Goal: Task Accomplishment & Management: Use online tool/utility

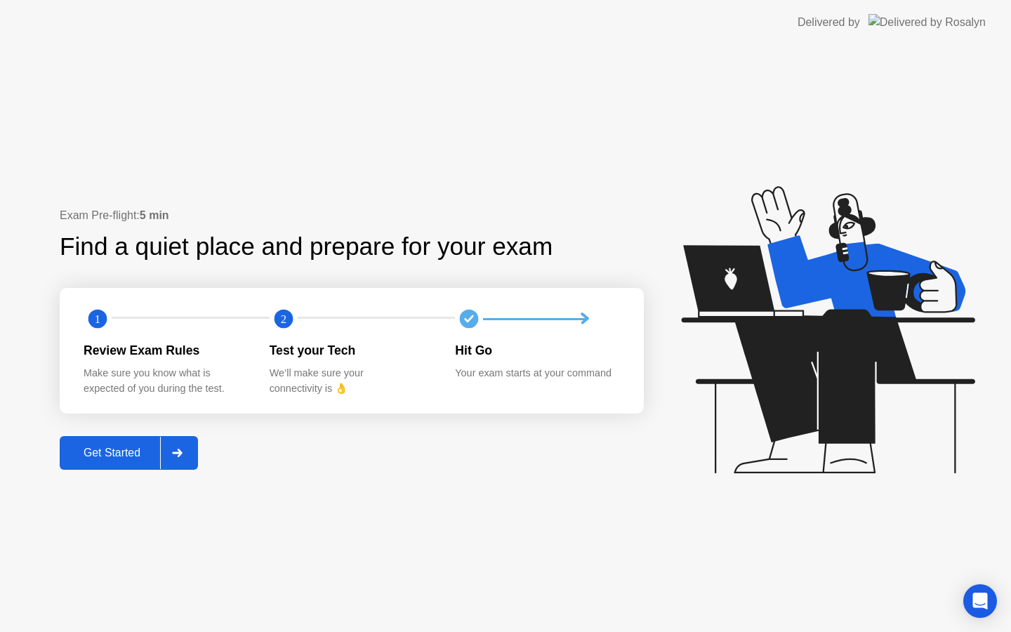
click at [140, 454] on div "Get Started" at bounding box center [112, 453] width 96 height 13
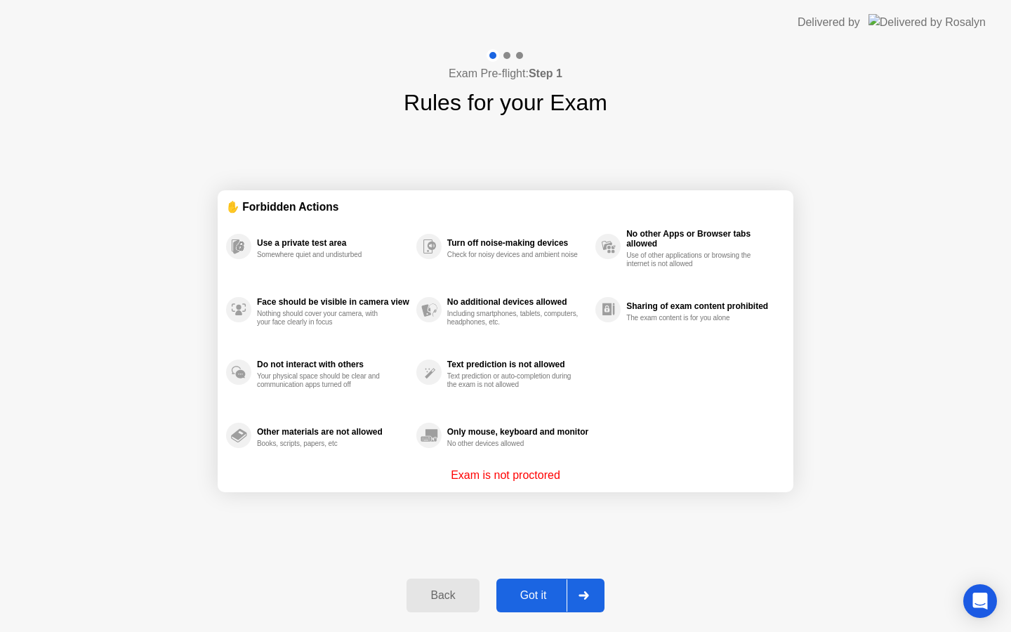
click at [548, 591] on div "Got it" at bounding box center [534, 595] width 66 height 13
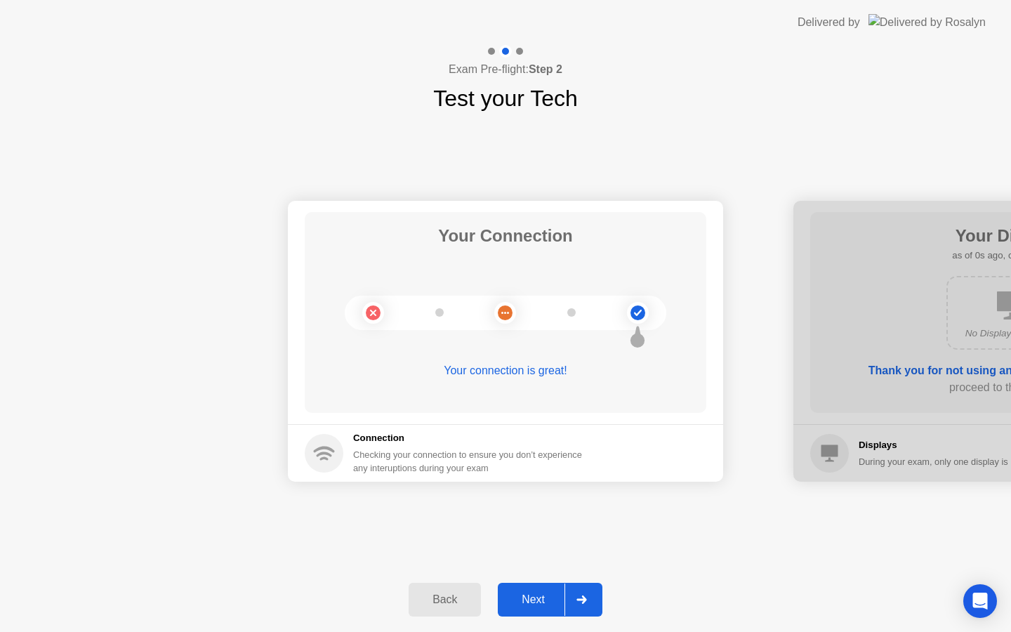
click at [540, 604] on div "Next" at bounding box center [533, 599] width 62 height 13
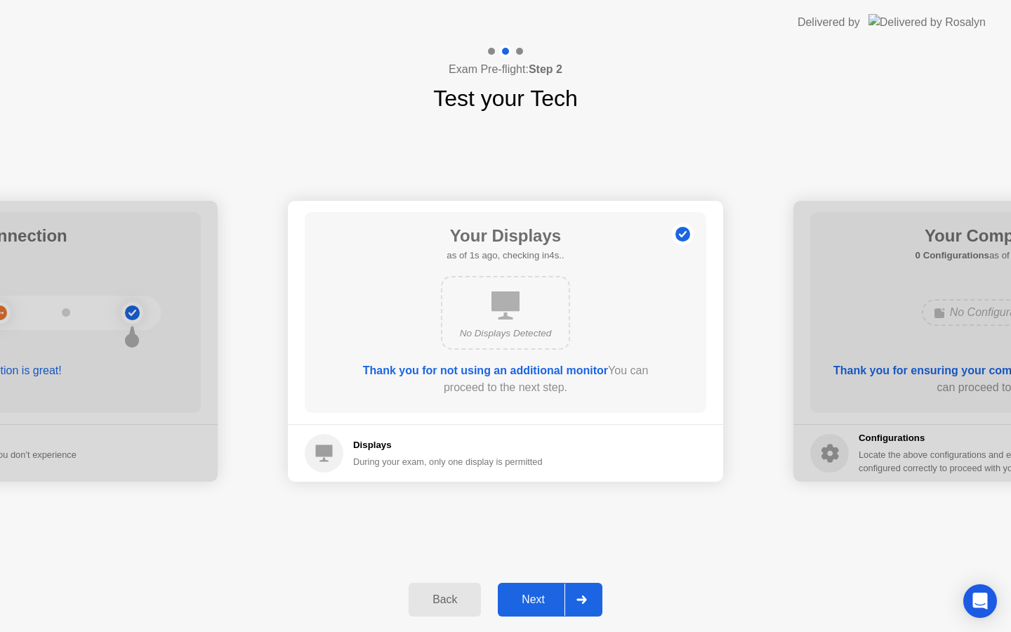
click at [540, 604] on div "Next" at bounding box center [533, 599] width 62 height 13
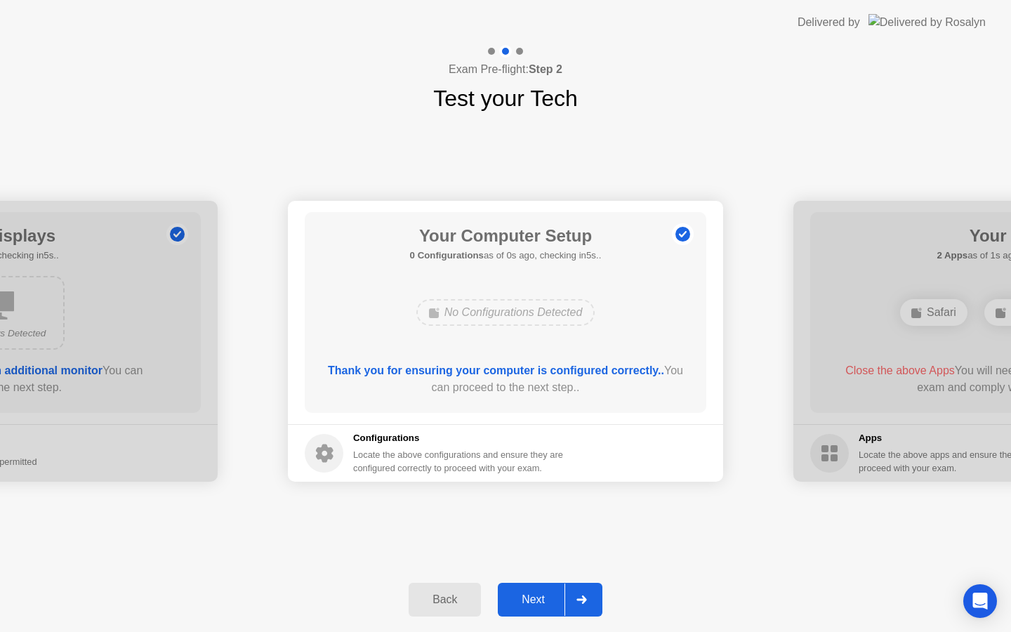
click at [540, 604] on div "Next" at bounding box center [533, 599] width 62 height 13
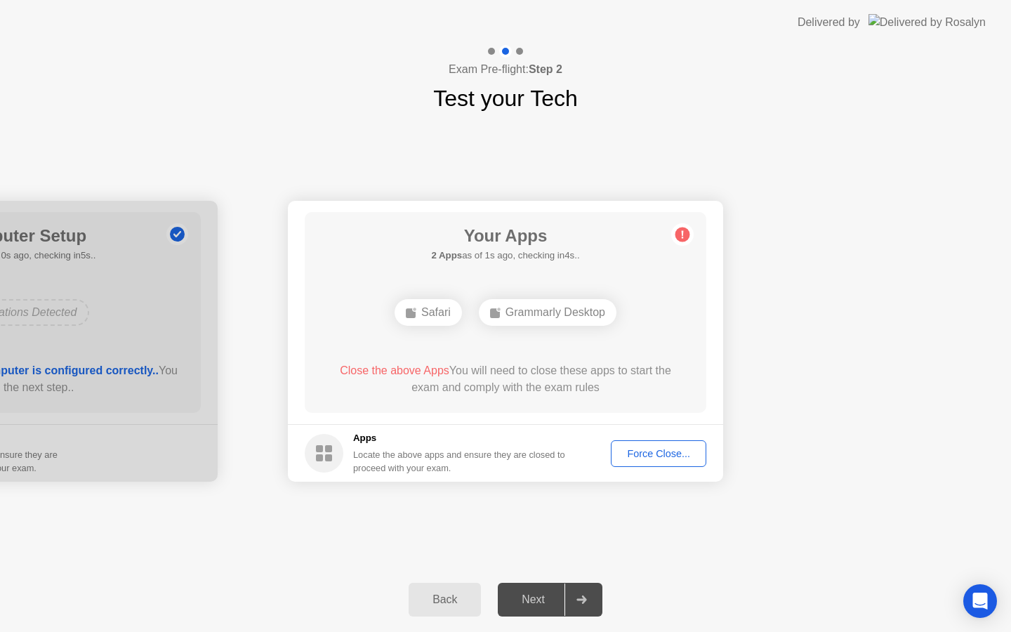
click at [650, 453] on div "Force Close..." at bounding box center [659, 453] width 86 height 11
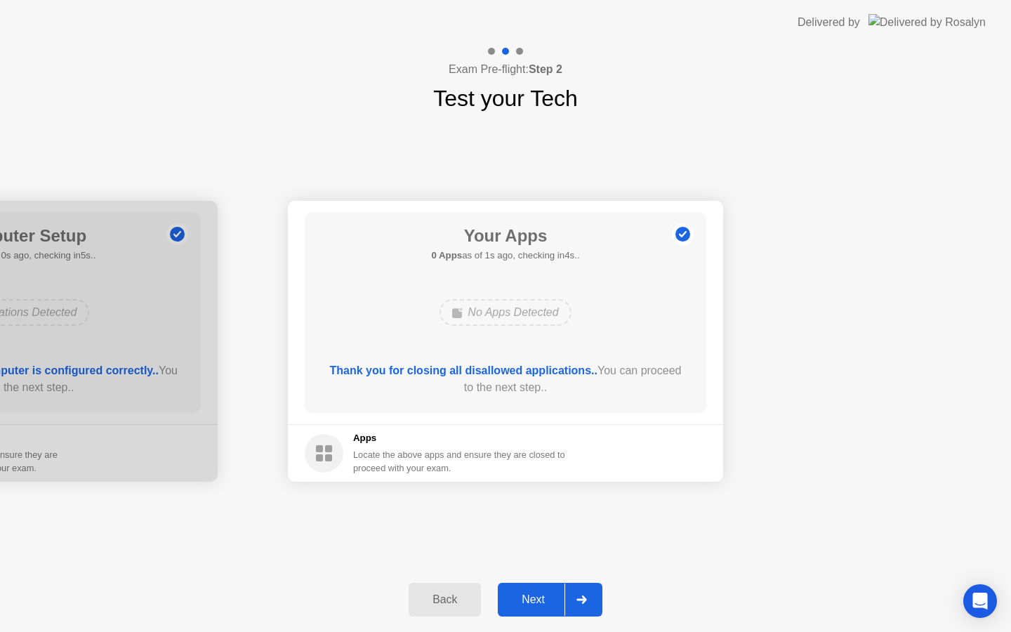
click at [542, 602] on div "Next" at bounding box center [533, 599] width 62 height 13
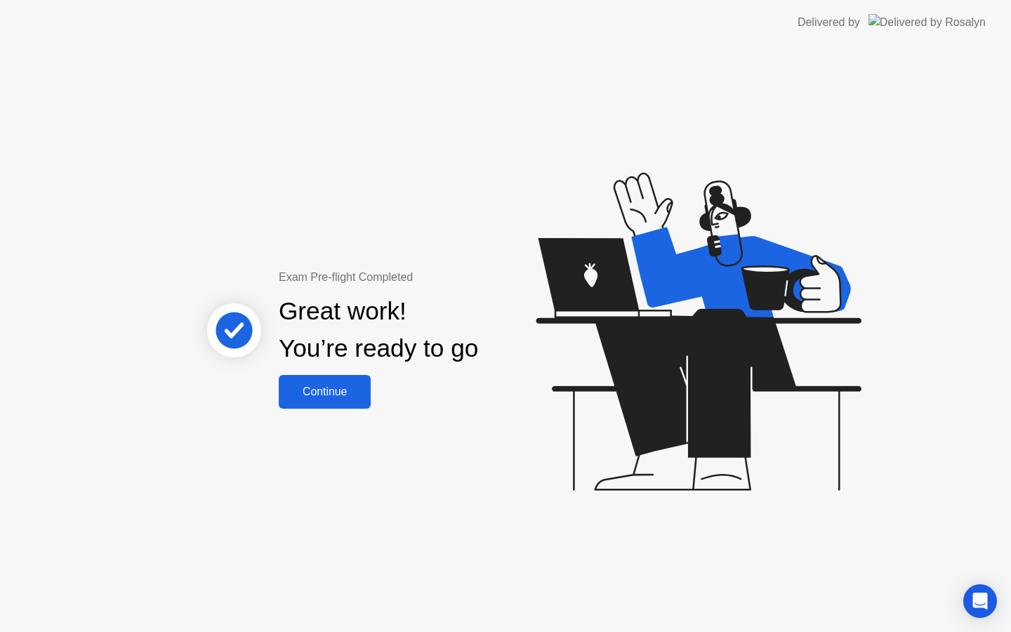
click at [331, 396] on div "Continue" at bounding box center [325, 391] width 84 height 13
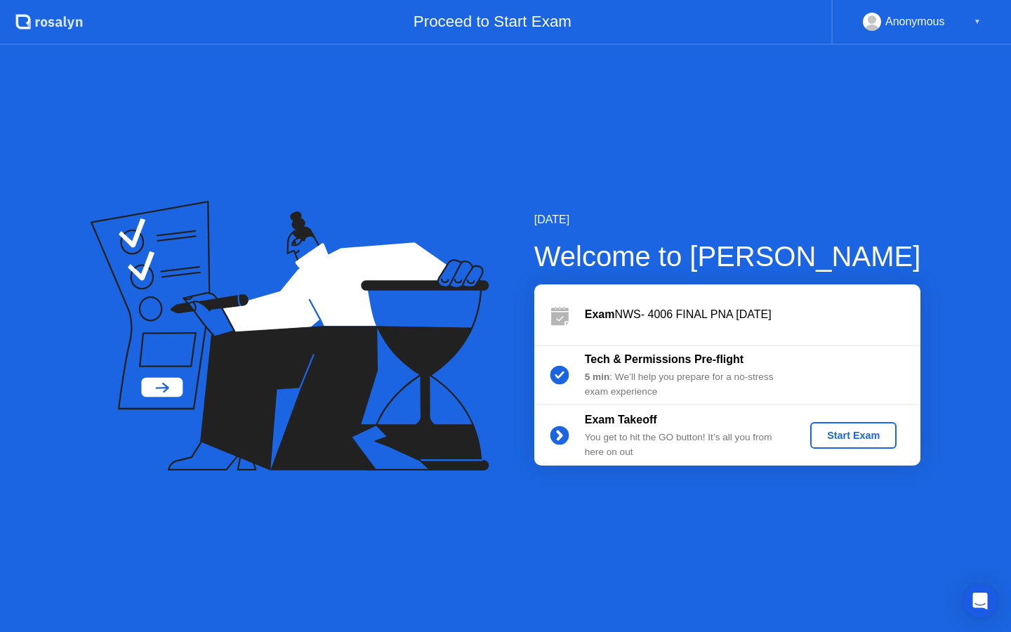
click at [831, 430] on div "Start Exam" at bounding box center [853, 435] width 75 height 11
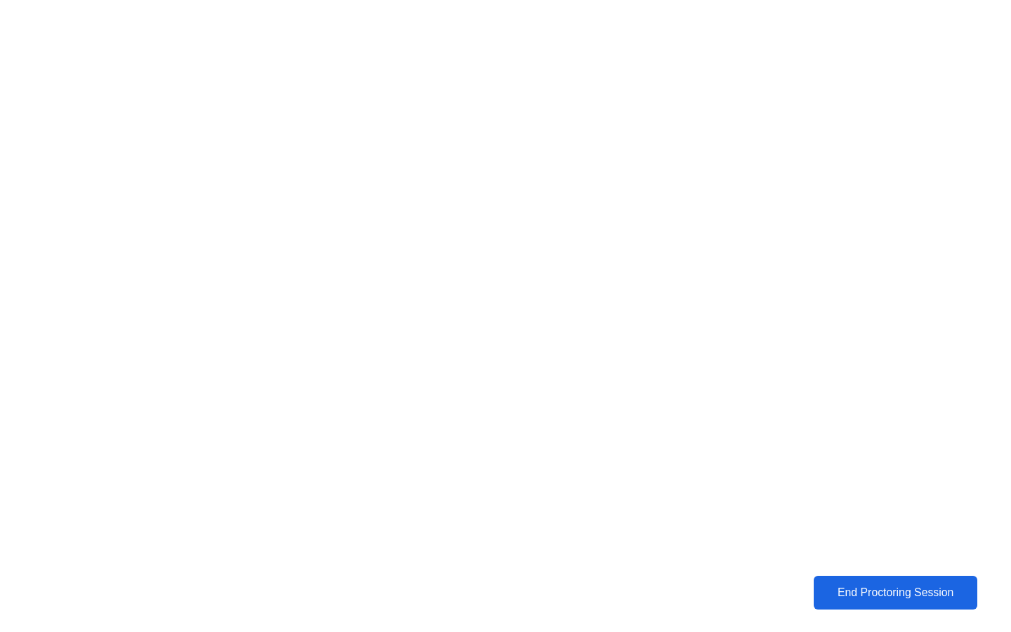
click at [937, 589] on div "End Proctoring Session" at bounding box center [896, 592] width 156 height 13
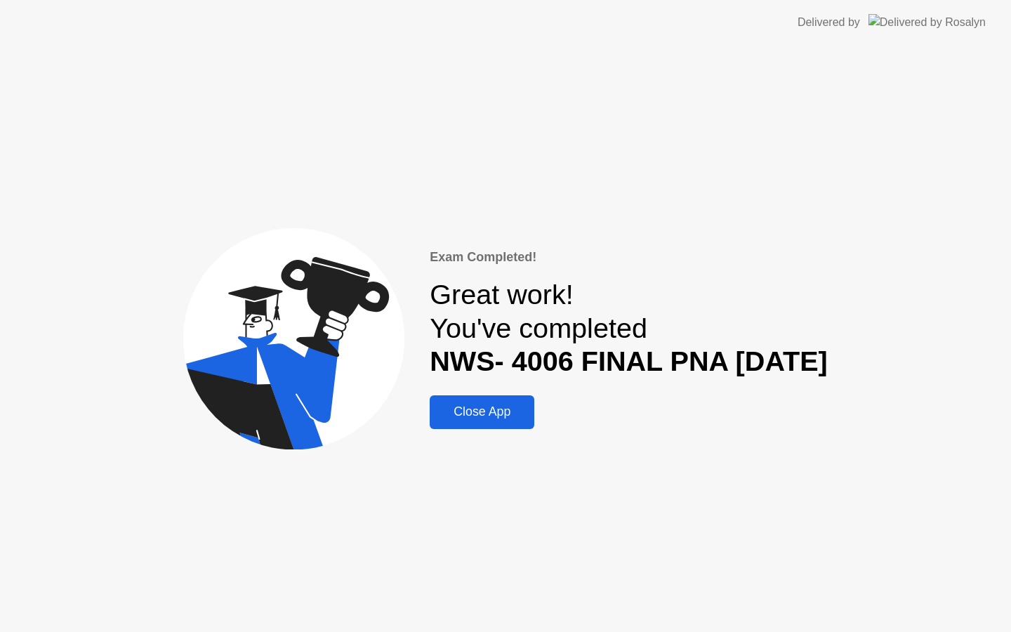
click at [499, 414] on div "Close App" at bounding box center [482, 411] width 96 height 15
